Goal: Information Seeking & Learning: Learn about a topic

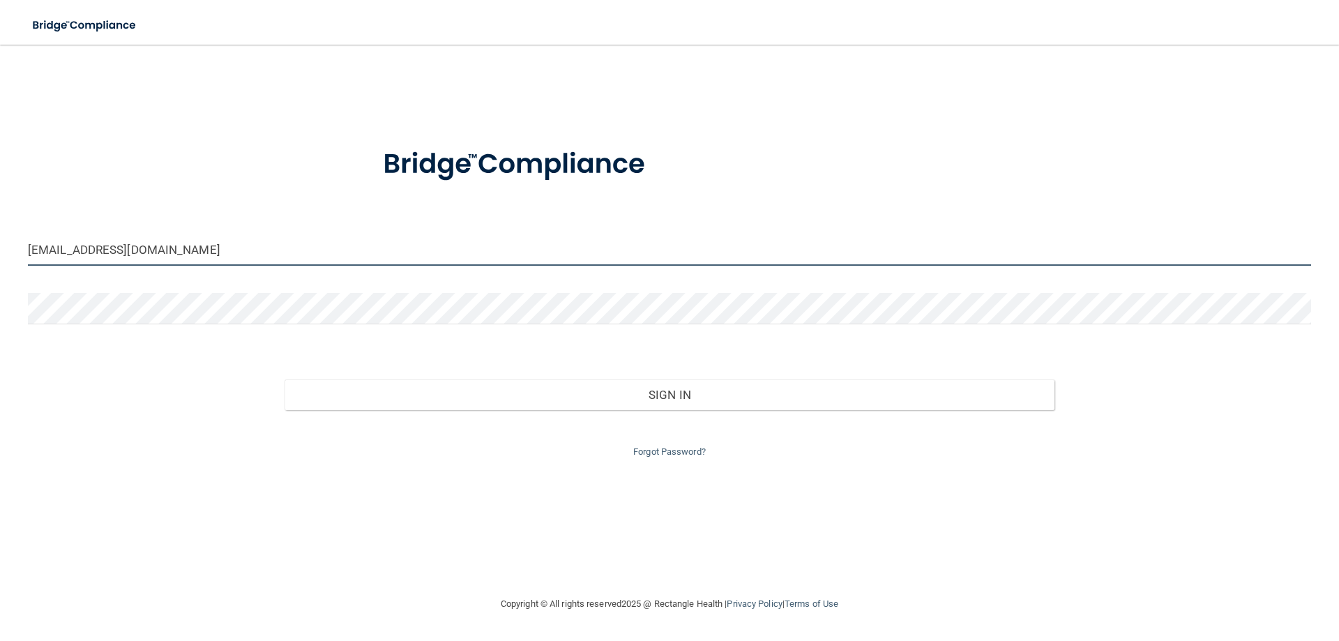
drag, startPoint x: 108, startPoint y: 252, endPoint x: 0, endPoint y: 235, distance: 109.5
click at [0, 239] on main "[EMAIL_ADDRESS][DOMAIN_NAME] Invalid email/password. You don't have permission …" at bounding box center [669, 343] width 1339 height 596
type input "[EMAIL_ADDRESS][DOMAIN_NAME]"
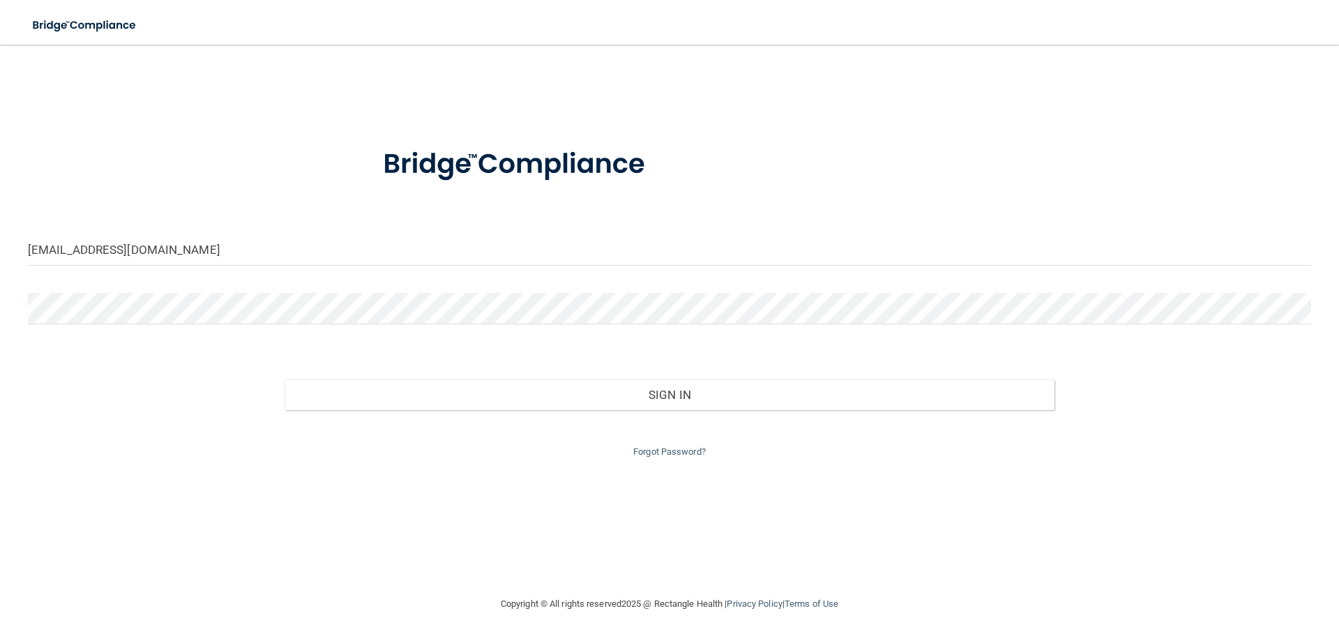
click at [328, 334] on div at bounding box center [669, 314] width 1304 height 42
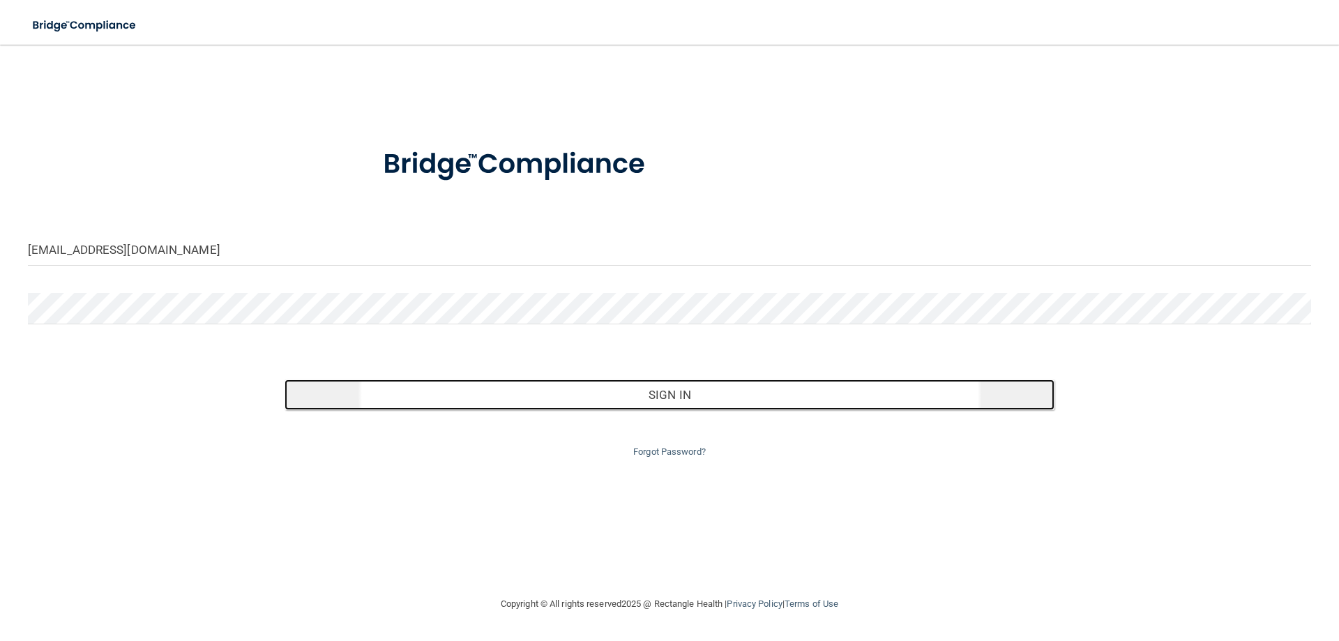
click at [718, 386] on button "Sign In" at bounding box center [670, 394] width 770 height 31
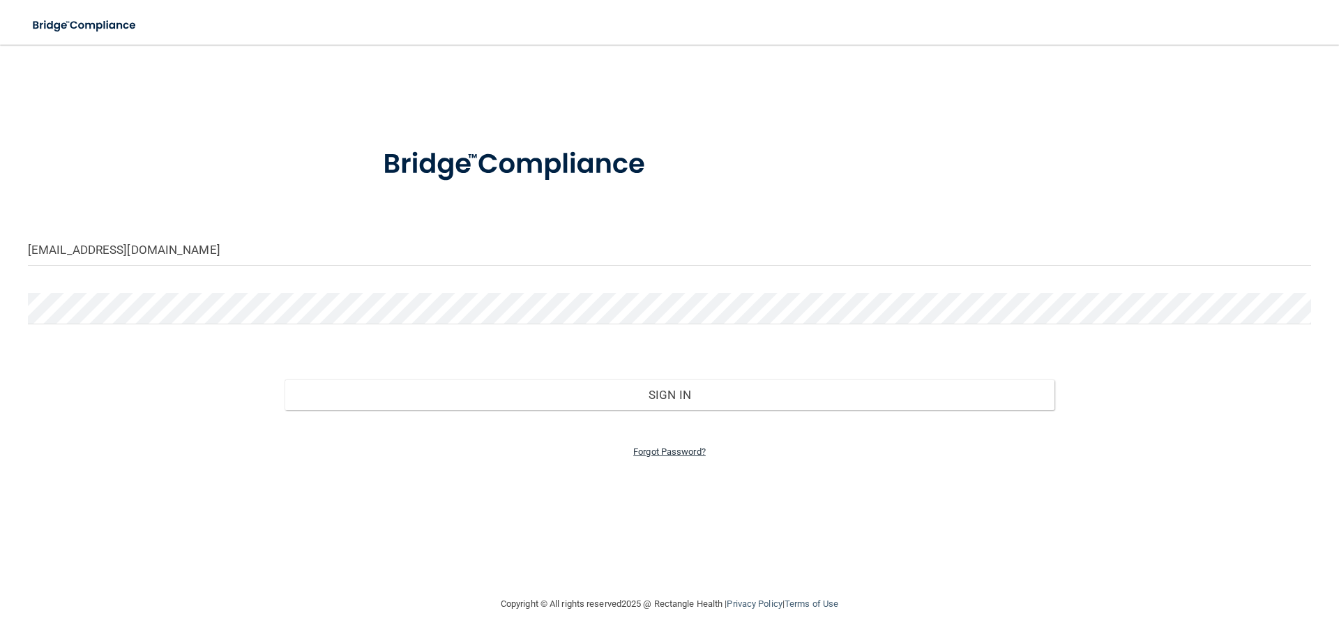
click at [674, 452] on link "Forgot Password?" at bounding box center [669, 451] width 73 height 10
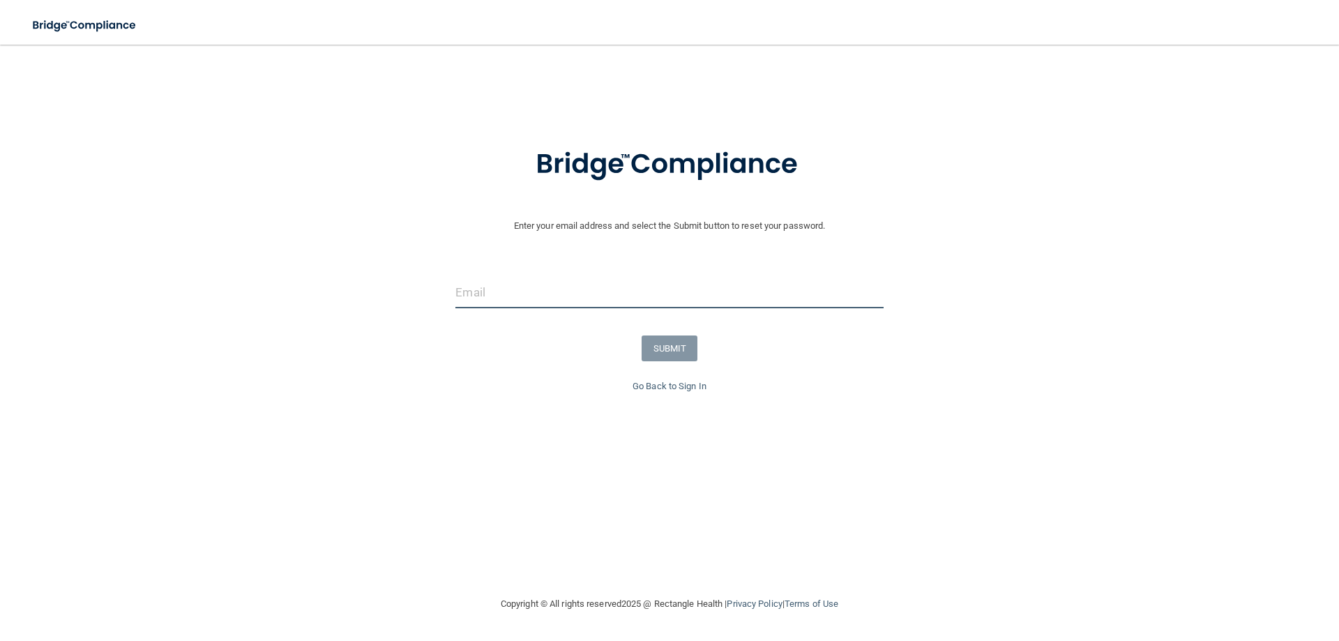
click at [510, 302] on input "email" at bounding box center [668, 292] width 427 height 31
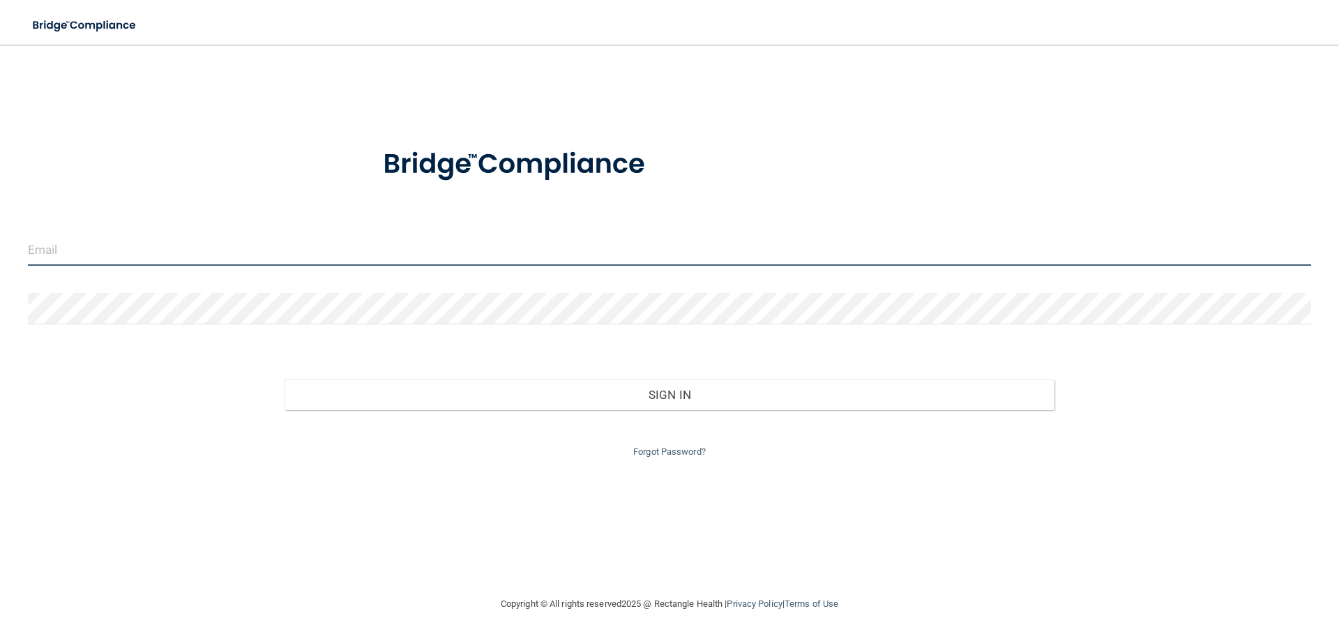
type input "[EMAIL_ADDRESS][DOMAIN_NAME]"
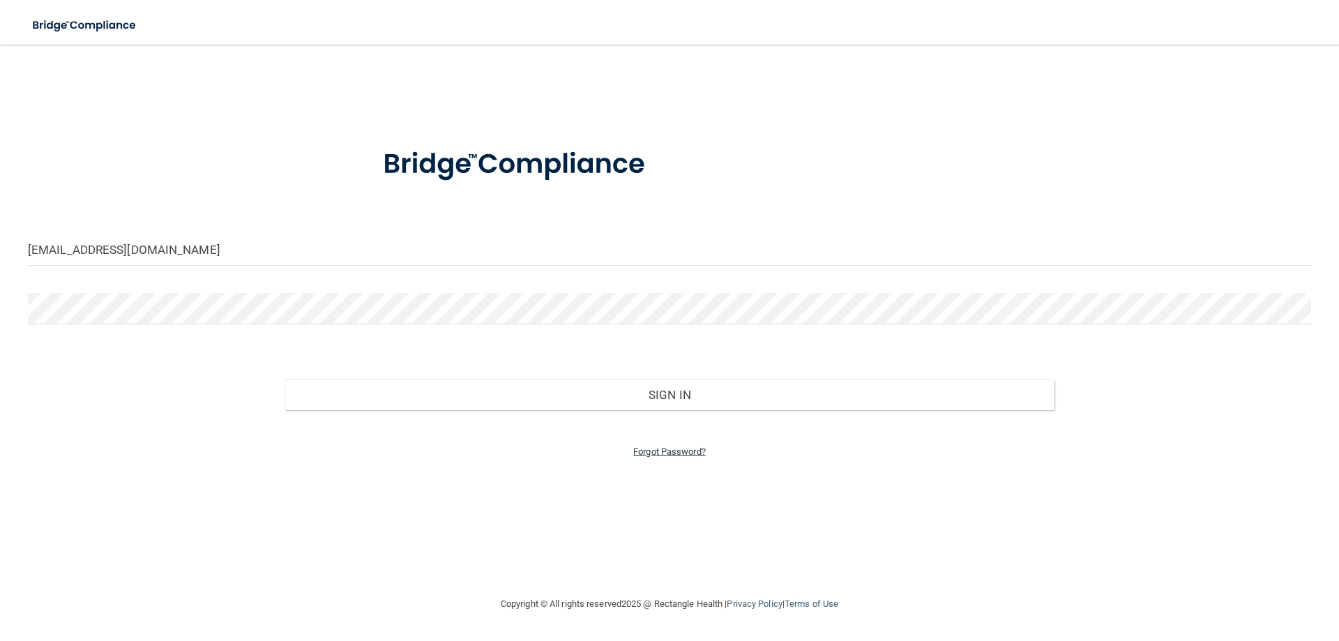
click at [667, 448] on link "Forgot Password?" at bounding box center [669, 451] width 73 height 10
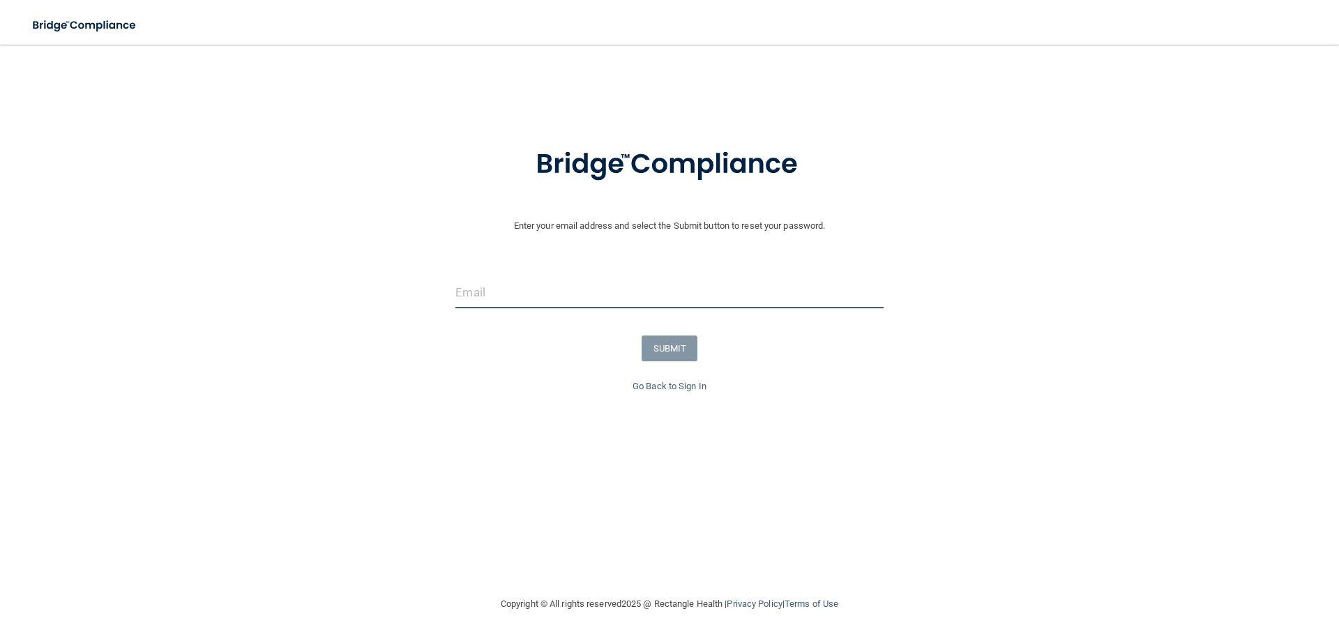
click at [512, 293] on input "email" at bounding box center [668, 292] width 427 height 31
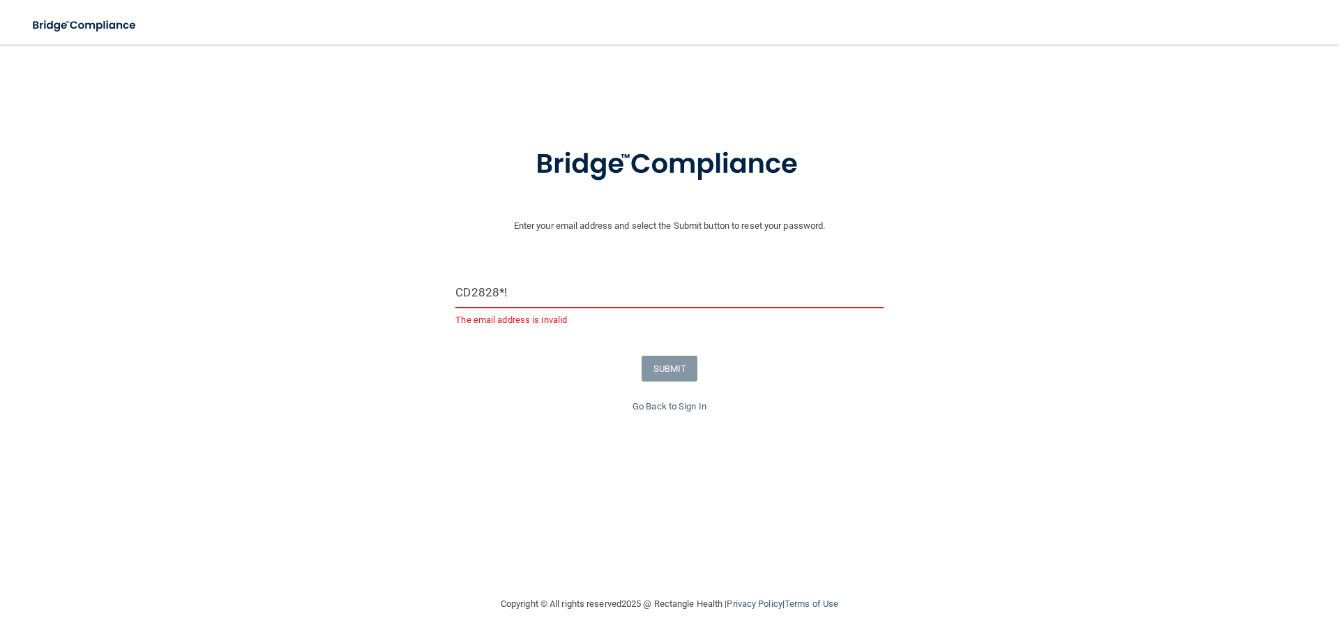
click at [546, 295] on input "CD2828*!" at bounding box center [668, 292] width 427 height 31
type input "C"
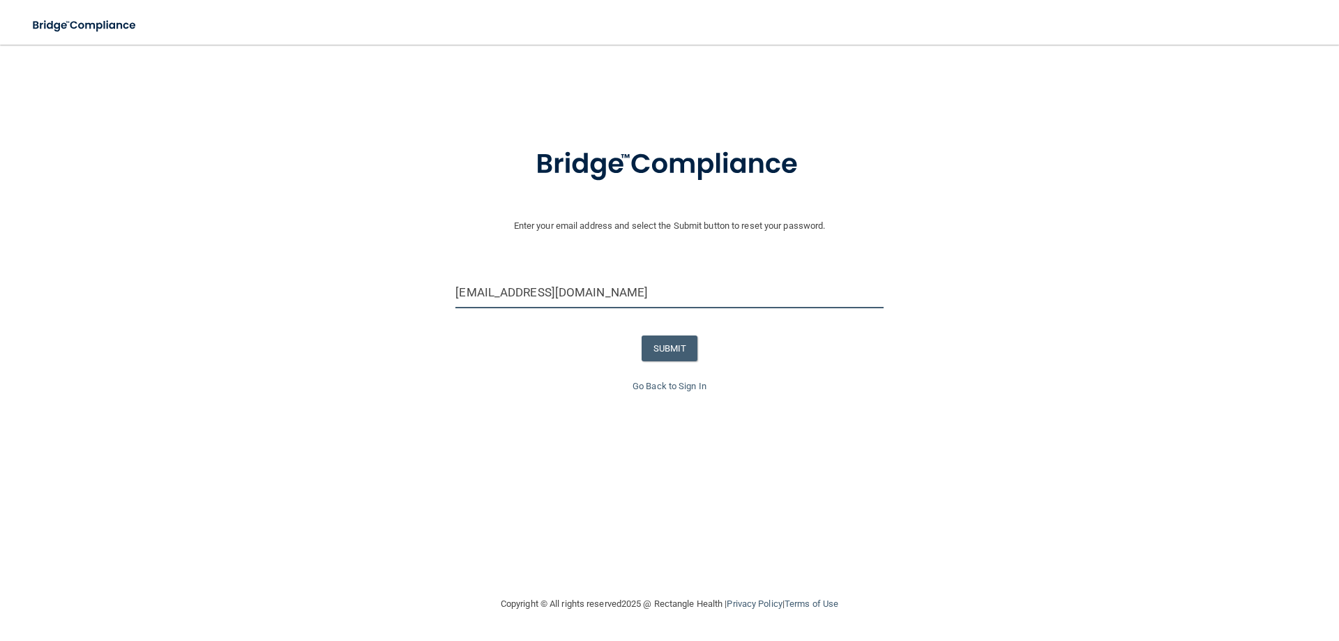
type input "[EMAIL_ADDRESS][DOMAIN_NAME]"
click at [660, 348] on button "SUBMIT" at bounding box center [670, 348] width 56 height 26
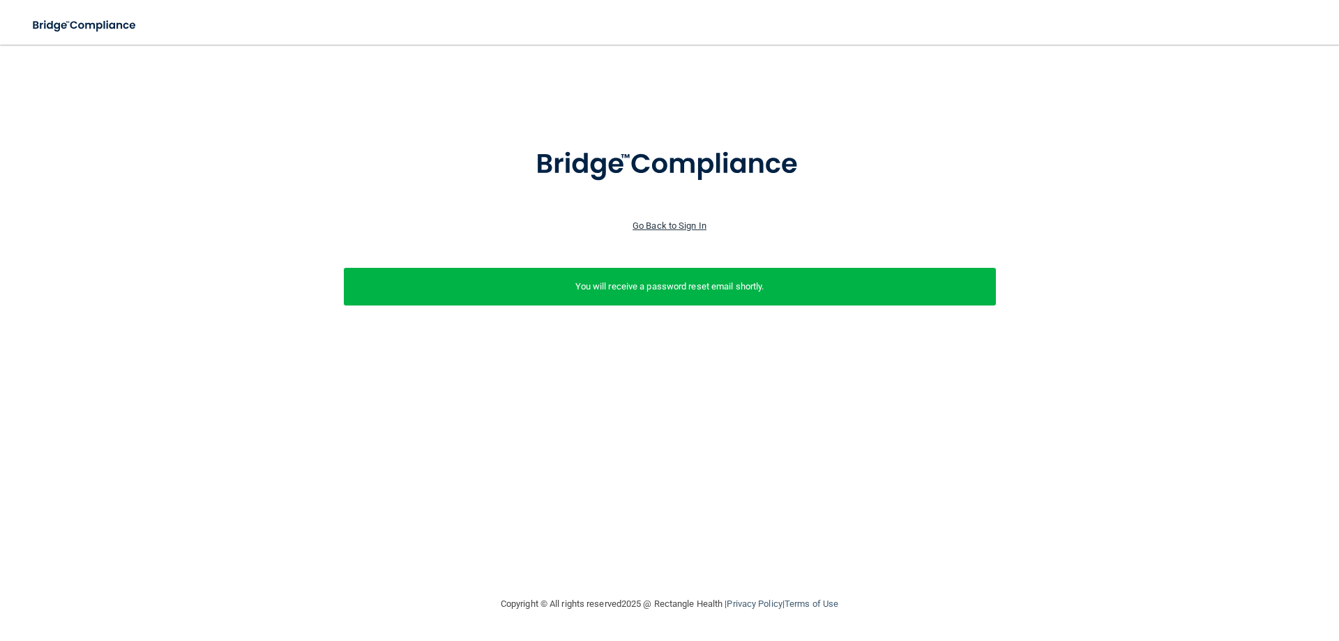
click at [672, 222] on link "Go Back to Sign In" at bounding box center [670, 225] width 74 height 10
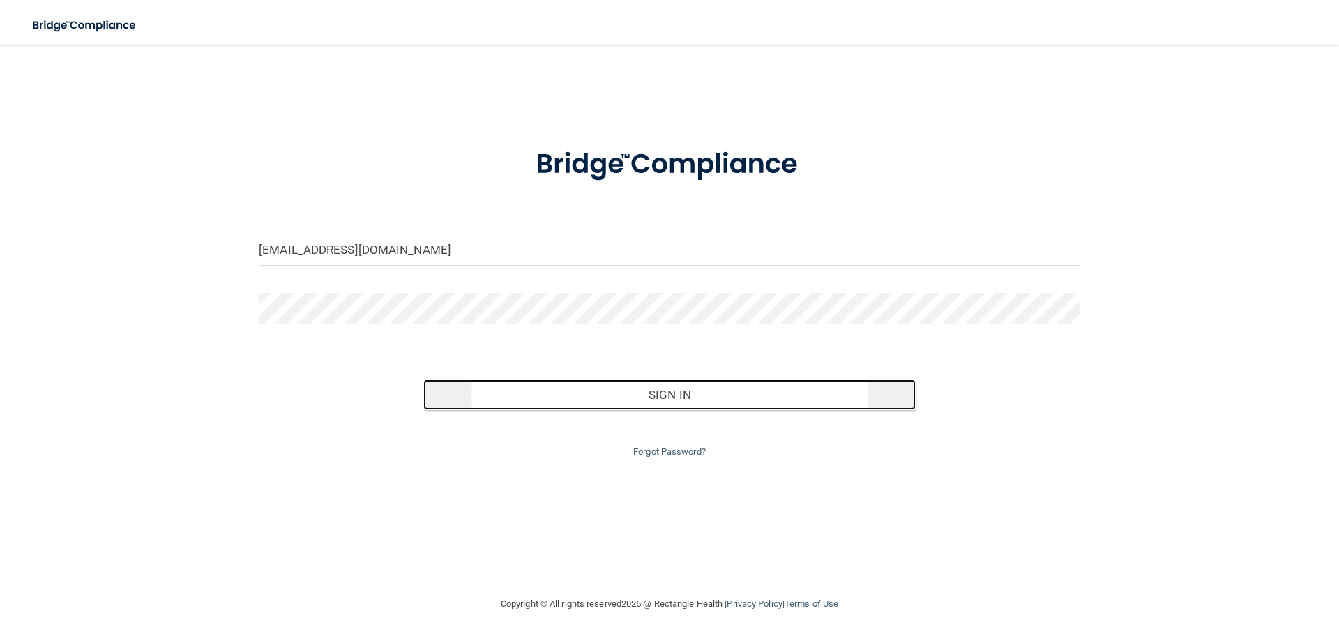
click at [658, 388] on button "Sign In" at bounding box center [669, 394] width 493 height 31
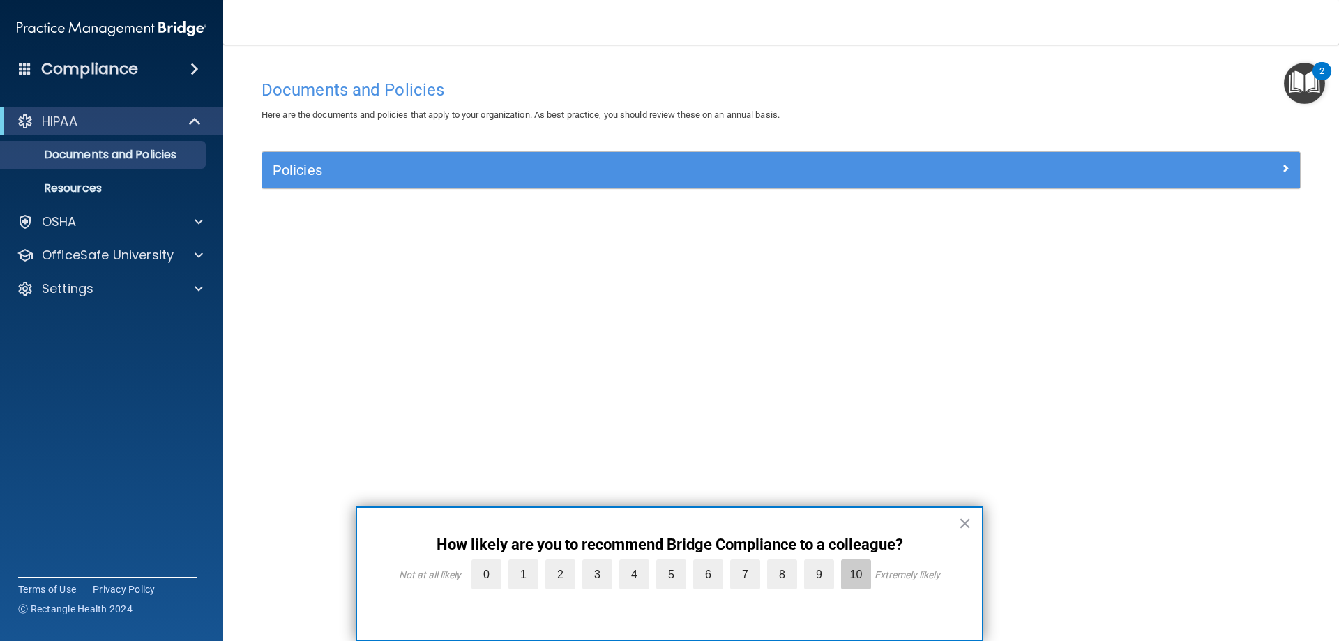
click at [855, 577] on label "10" at bounding box center [856, 574] width 30 height 30
click at [824, 563] on input "10" at bounding box center [824, 563] width 0 height 0
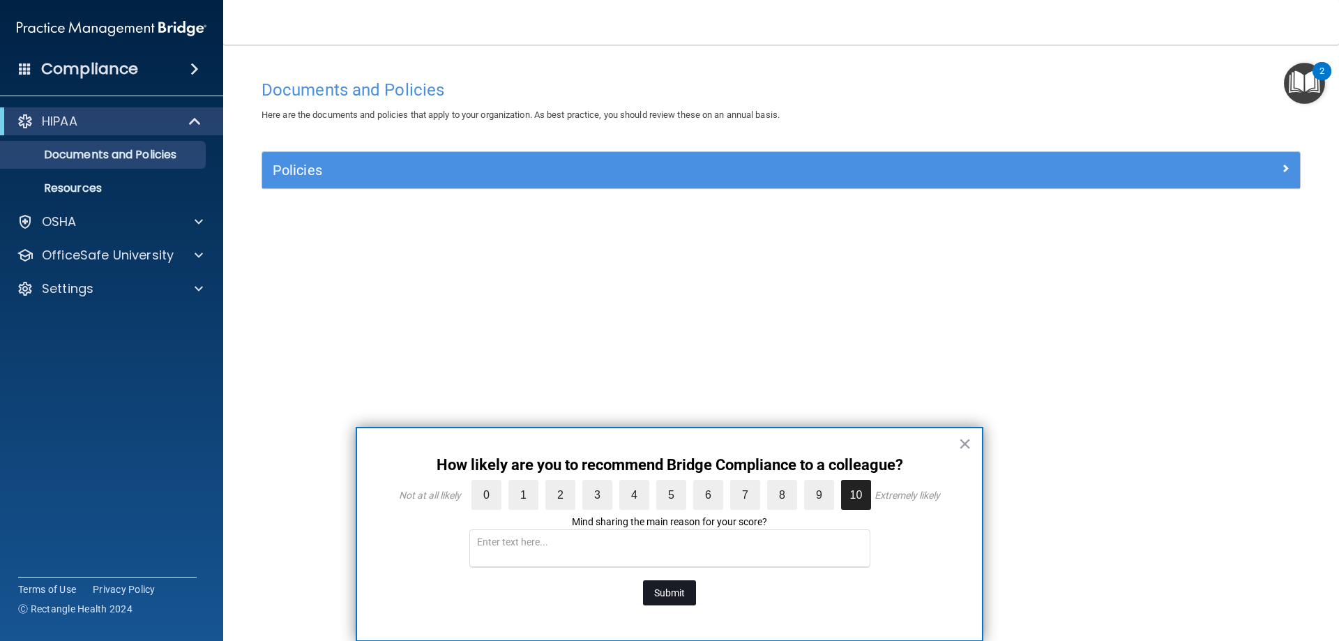
click at [676, 586] on button "Submit" at bounding box center [669, 592] width 53 height 25
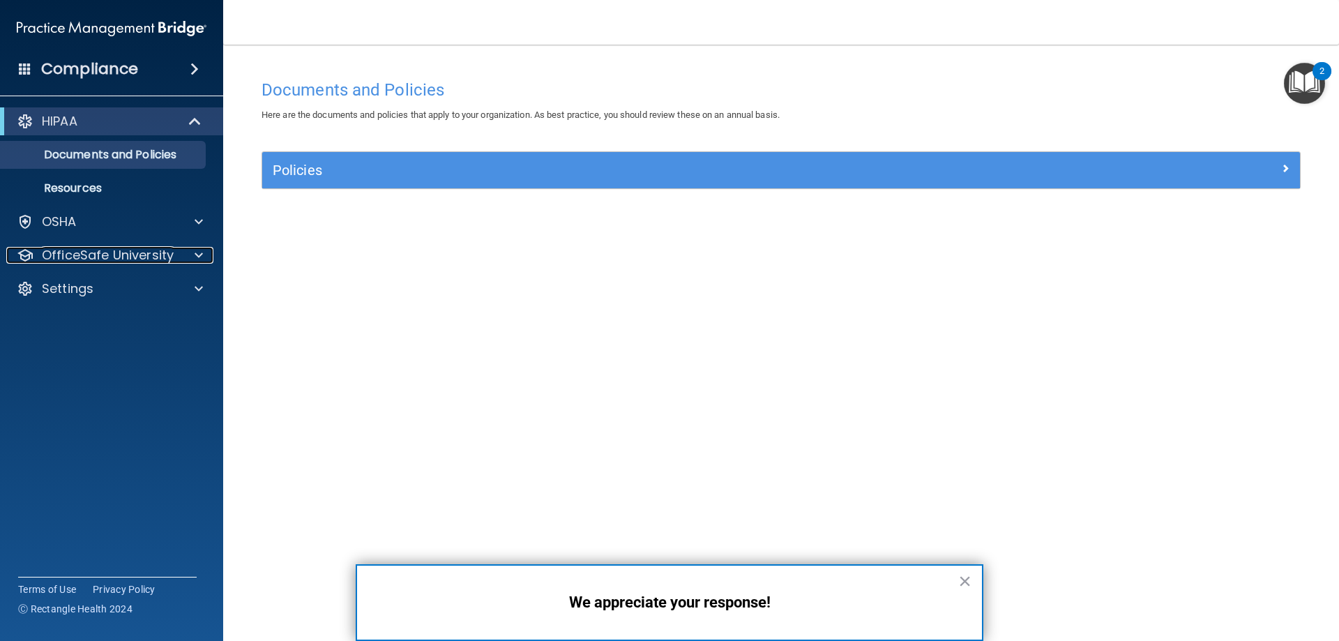
drag, startPoint x: 158, startPoint y: 251, endPoint x: 241, endPoint y: 258, distance: 84.0
click at [158, 250] on p "OfficeSafe University" at bounding box center [108, 255] width 132 height 17
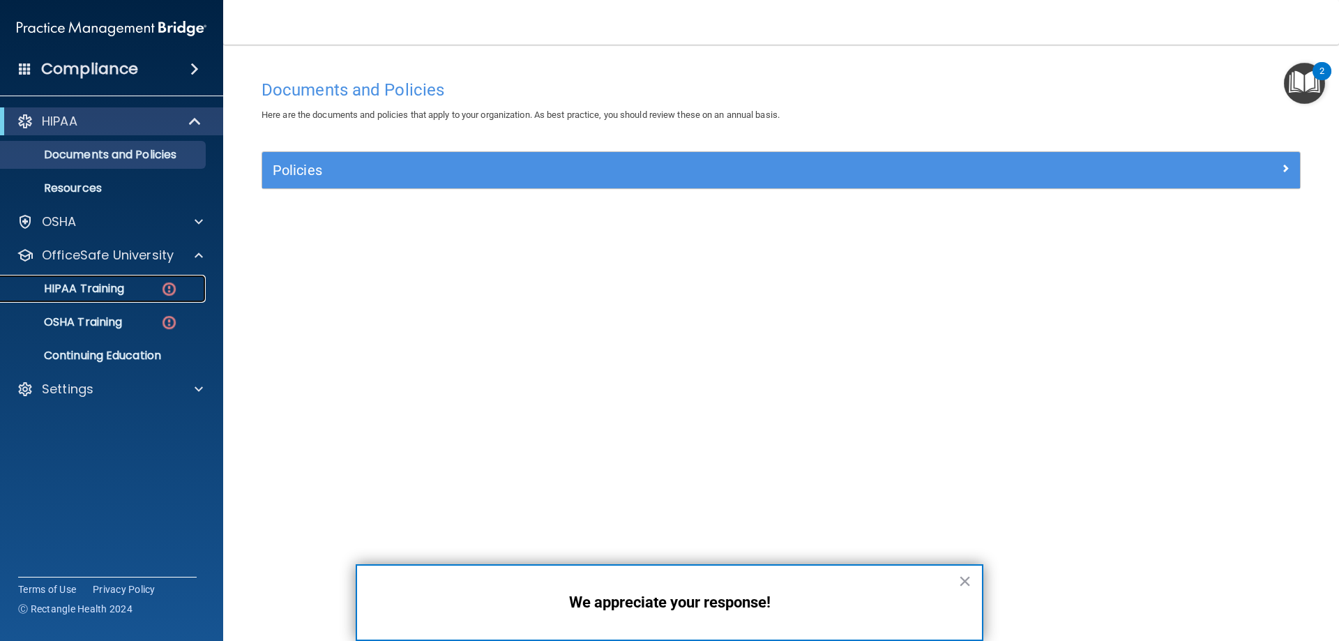
click at [110, 282] on p "HIPAA Training" at bounding box center [66, 289] width 115 height 14
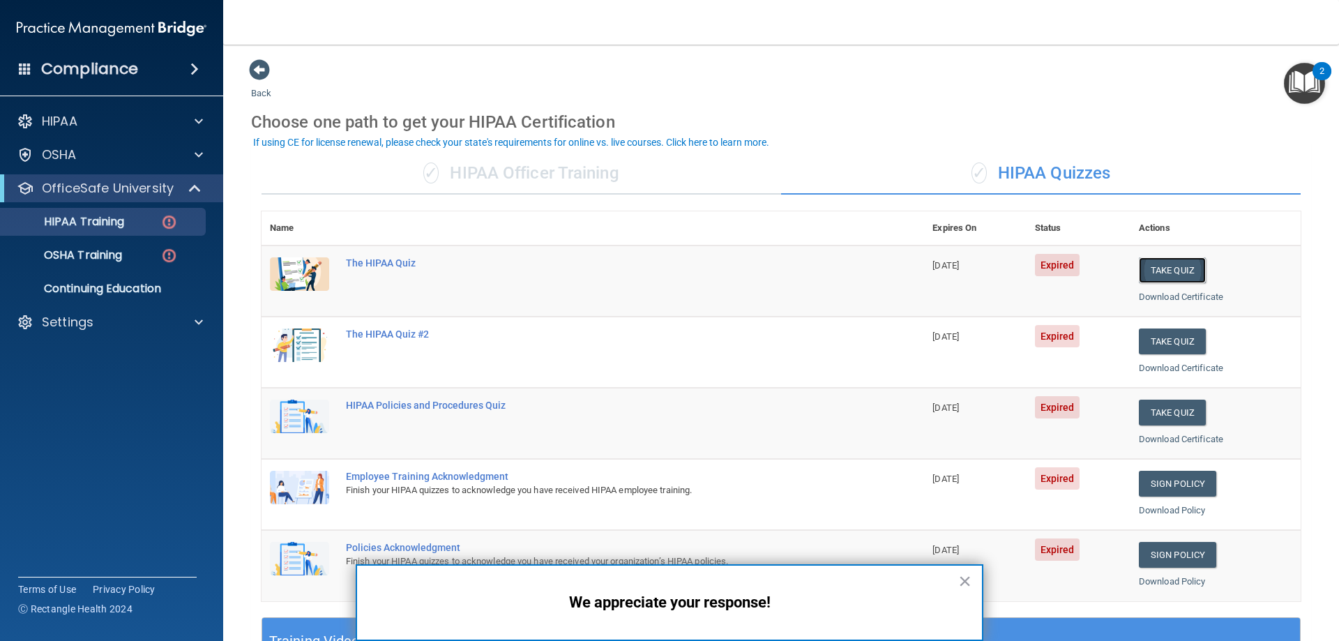
click at [1163, 266] on button "Take Quiz" at bounding box center [1172, 270] width 67 height 26
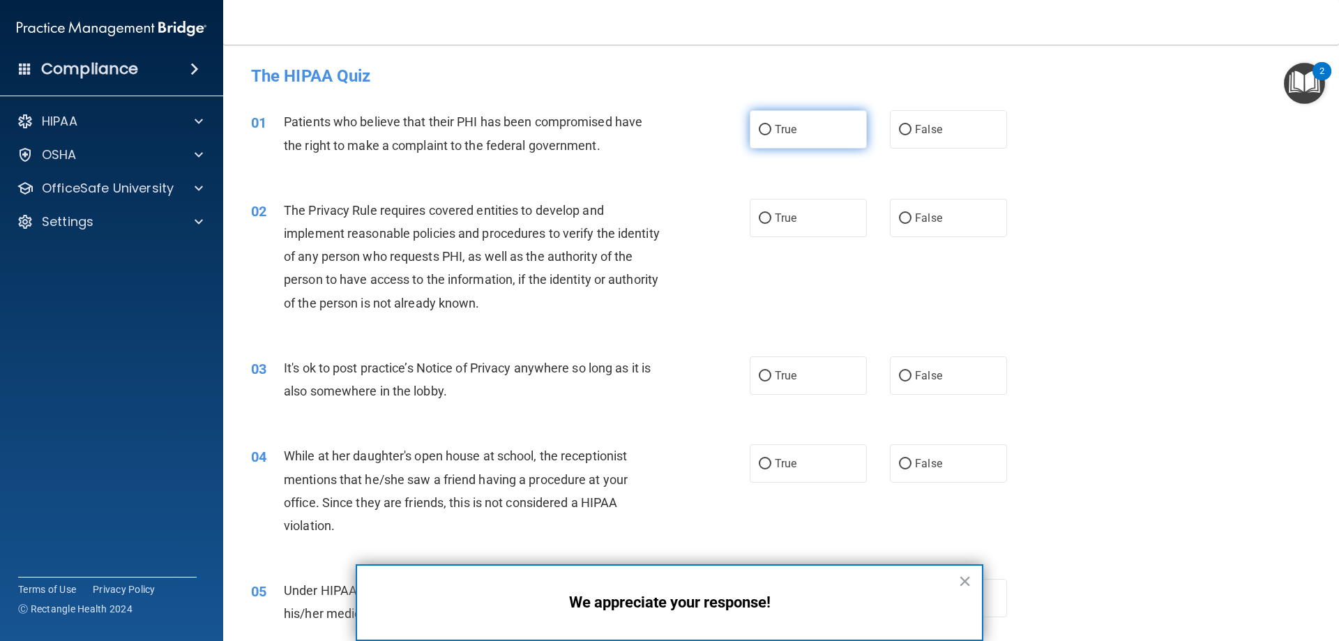
click at [759, 126] on input "True" at bounding box center [765, 130] width 13 height 10
radio input "true"
click at [762, 218] on input "True" at bounding box center [765, 218] width 13 height 10
radio input "true"
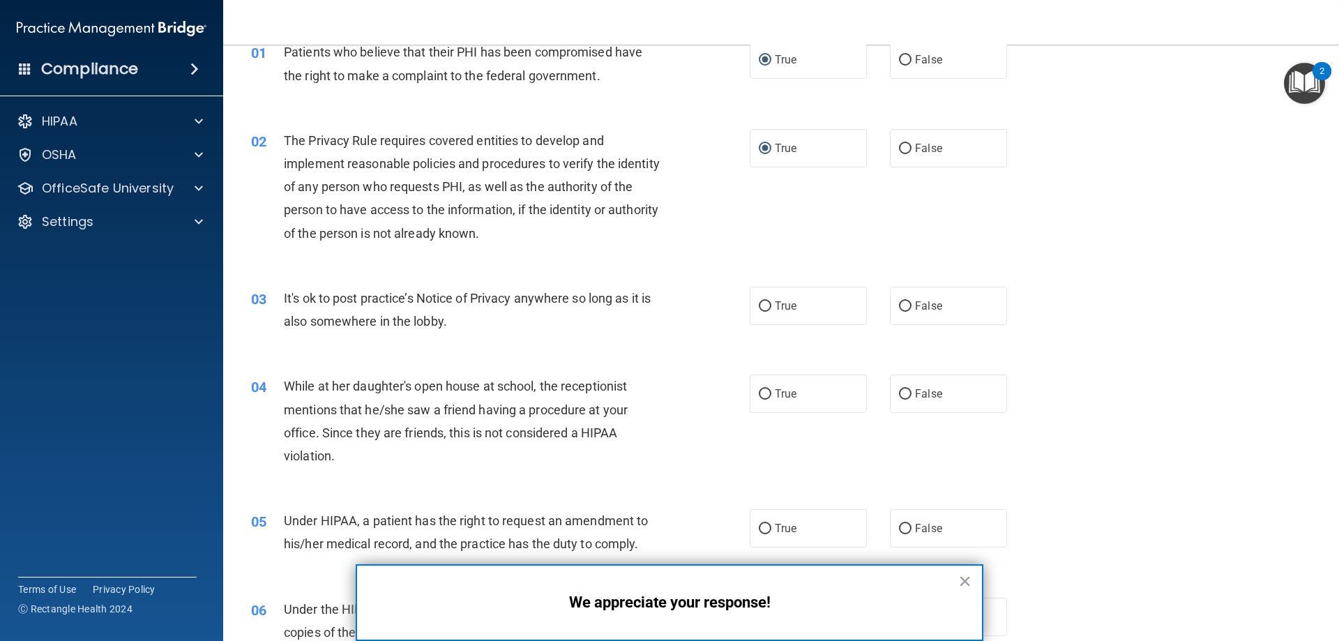
scroll to position [139, 0]
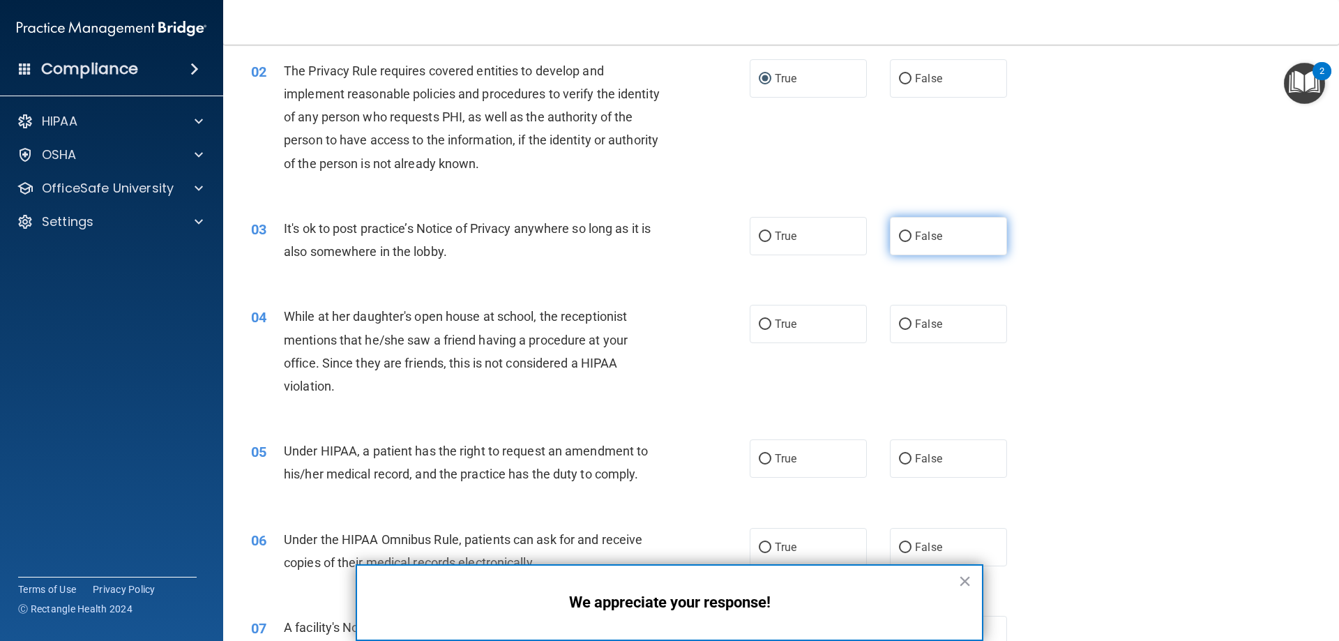
click at [900, 234] on input "False" at bounding box center [905, 237] width 13 height 10
radio input "true"
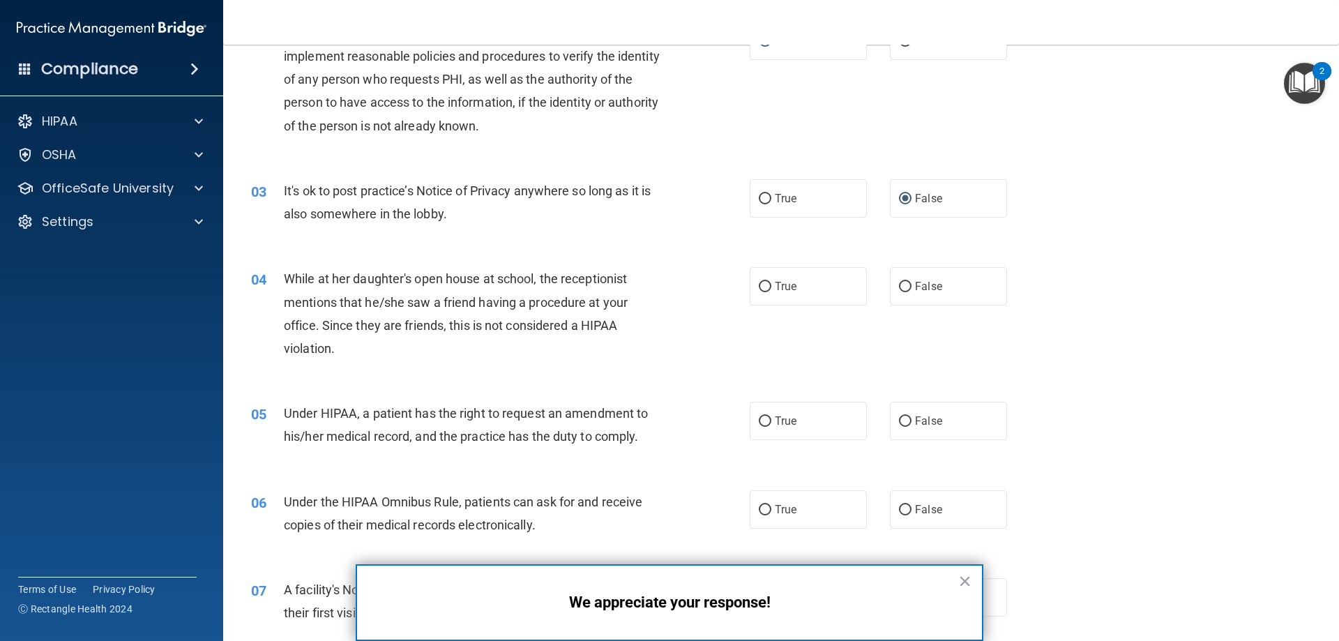
scroll to position [279, 0]
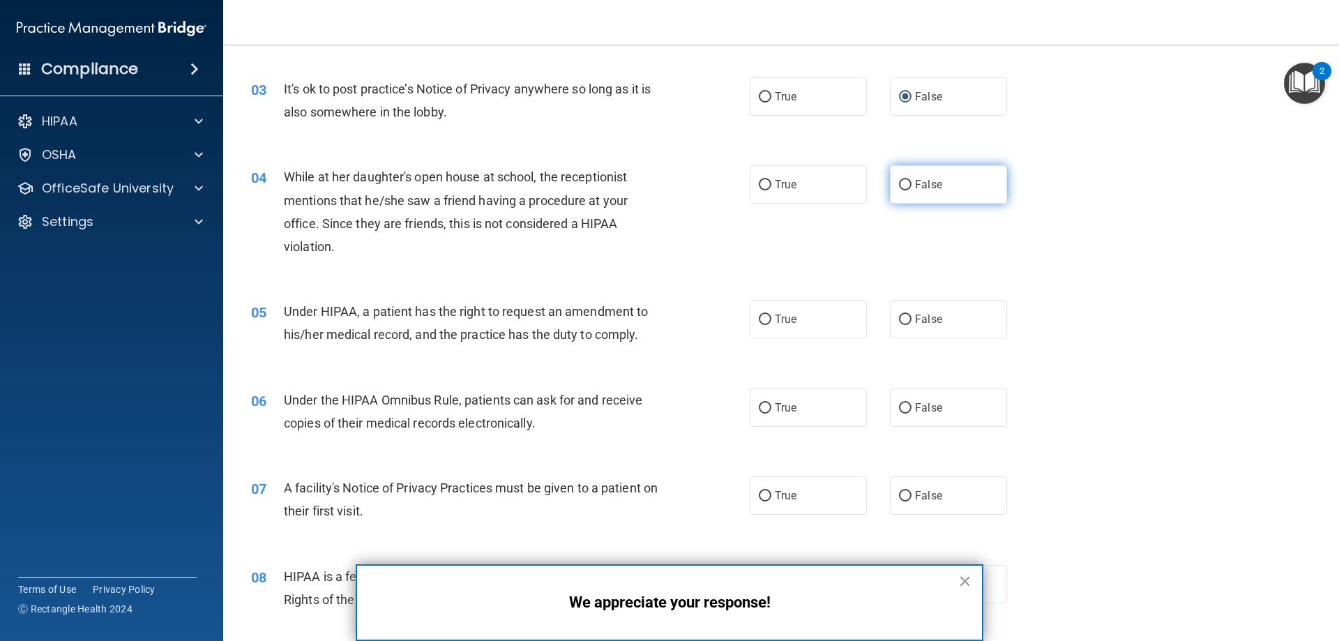
click at [900, 182] on input "False" at bounding box center [905, 185] width 13 height 10
radio input "true"
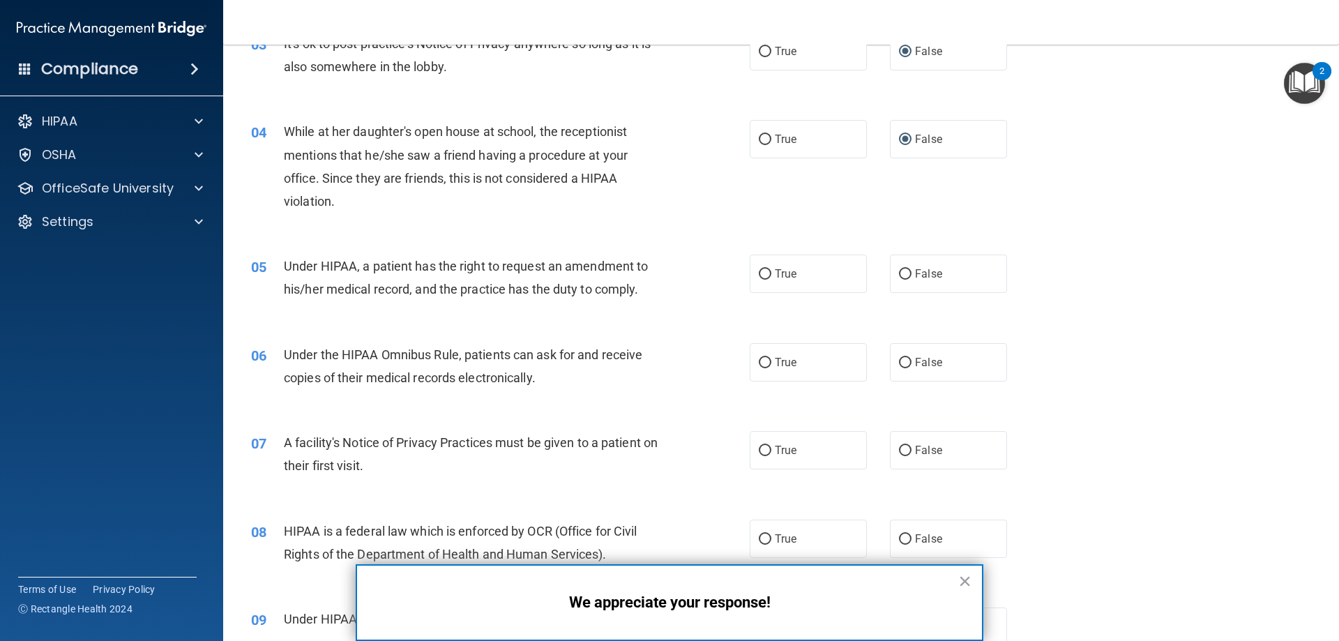
scroll to position [349, 0]
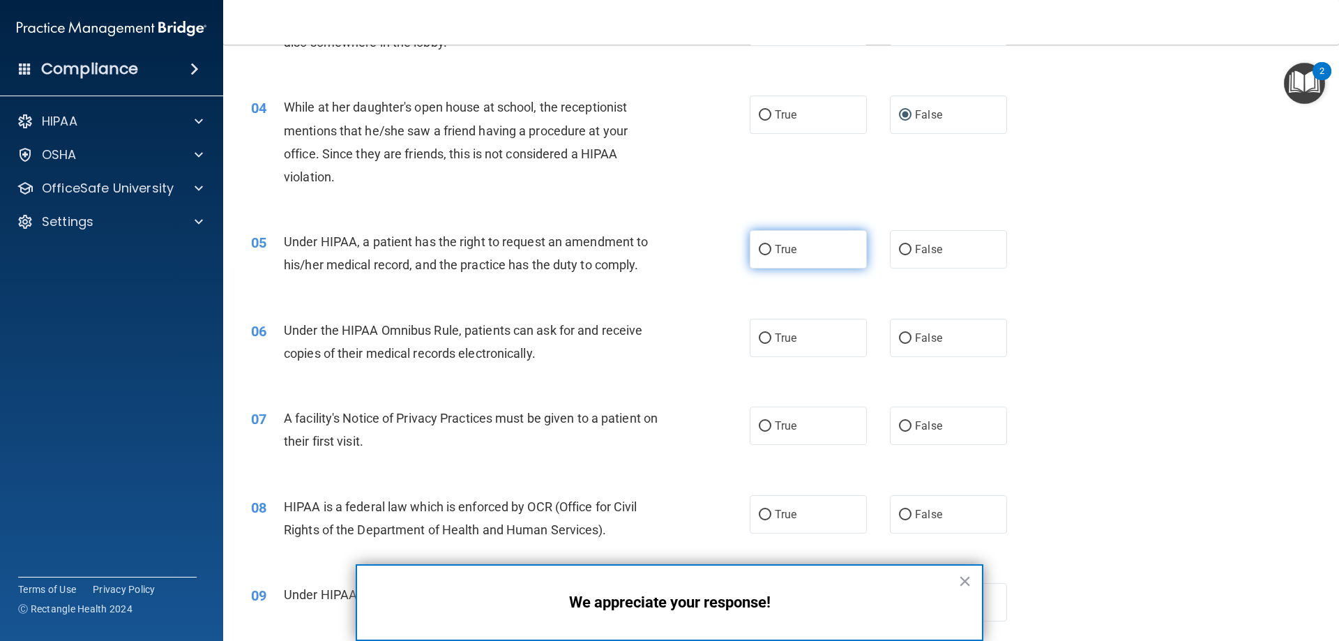
click at [759, 245] on input "True" at bounding box center [765, 250] width 13 height 10
radio input "true"
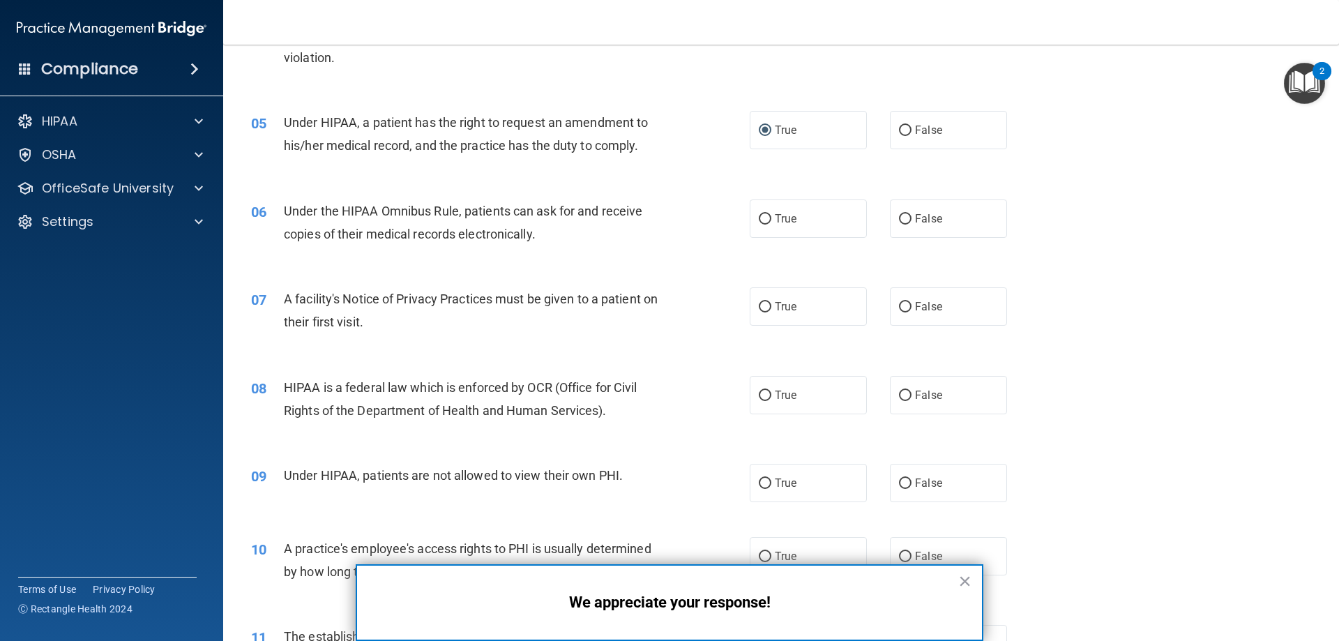
scroll to position [488, 0]
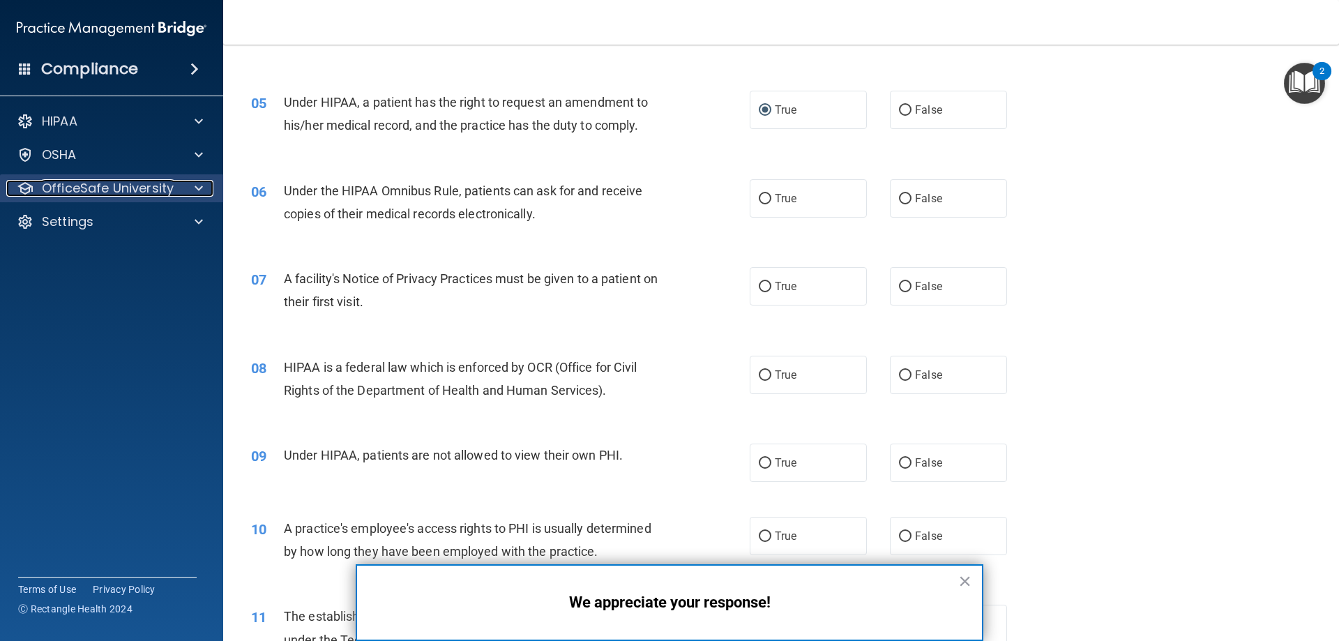
click at [148, 184] on p "OfficeSafe University" at bounding box center [108, 188] width 132 height 17
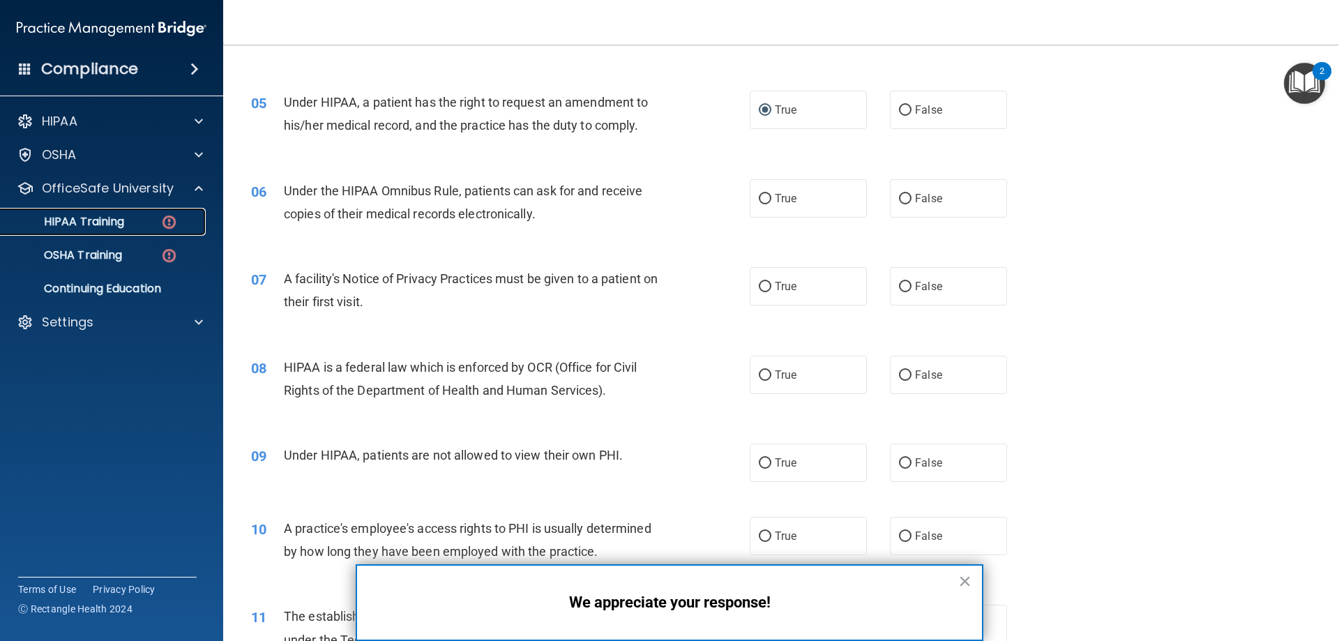
drag, startPoint x: 98, startPoint y: 217, endPoint x: 106, endPoint y: 218, distance: 8.5
click at [98, 217] on p "HIPAA Training" at bounding box center [66, 222] width 115 height 14
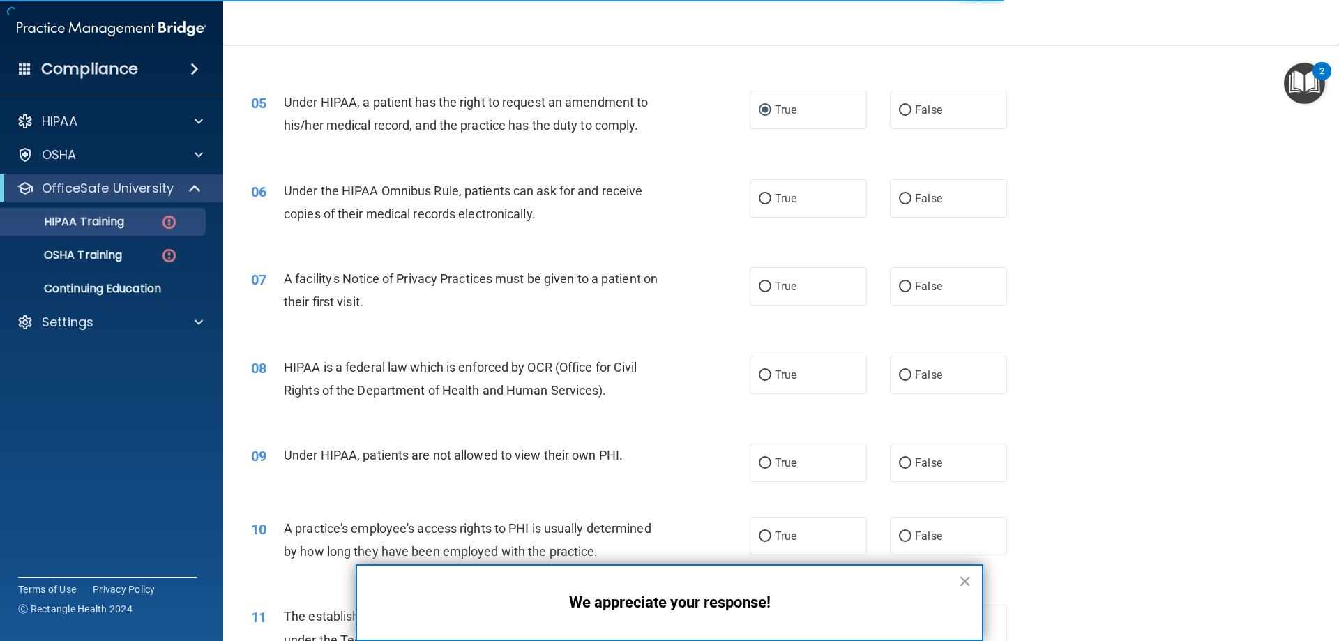
scroll to position [409, 0]
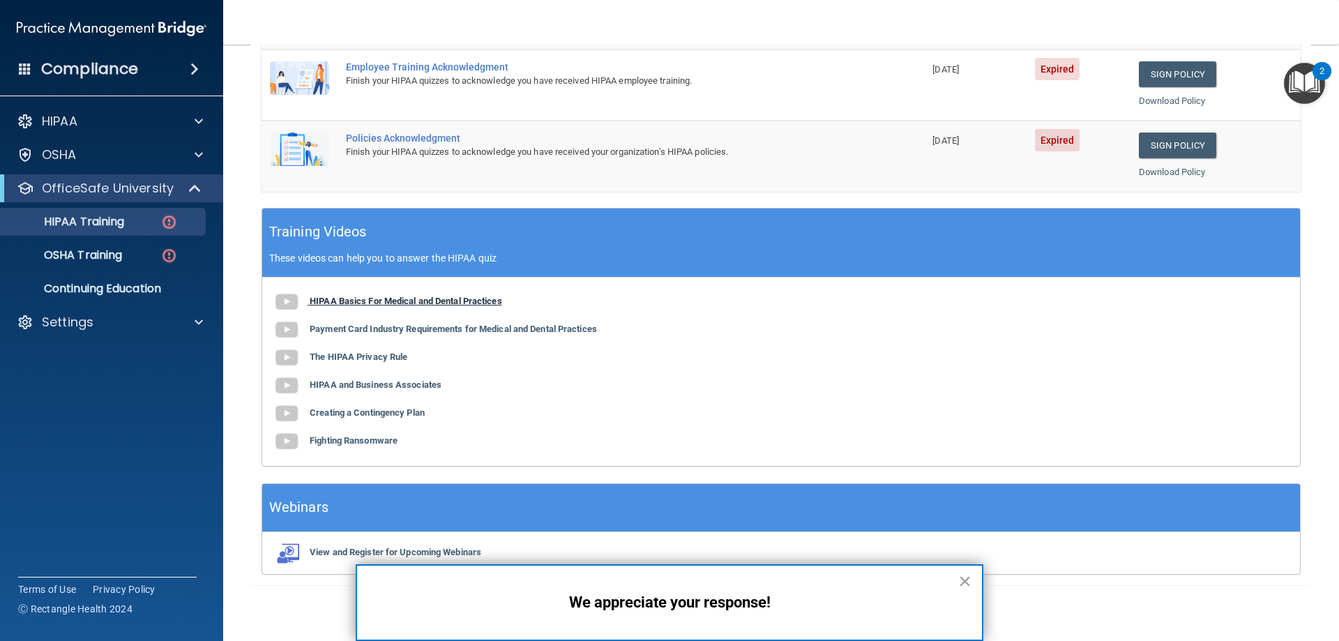
click at [404, 299] on b "HIPAA Basics For Medical and Dental Practices" at bounding box center [406, 301] width 192 height 10
